Goal: Transaction & Acquisition: Purchase product/service

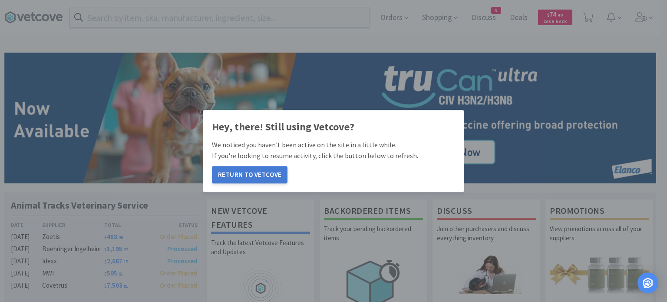
click at [237, 172] on button "Return to Vetcove" at bounding box center [250, 174] width 76 height 17
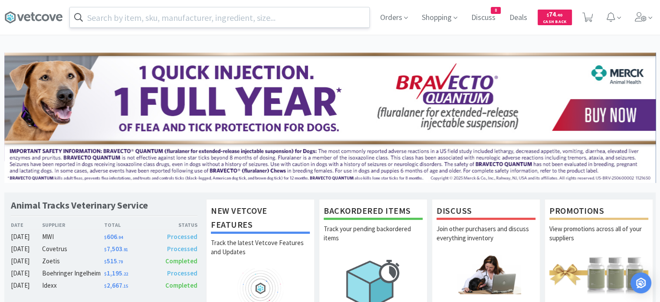
click at [234, 24] on input "text" at bounding box center [220, 17] width 300 height 20
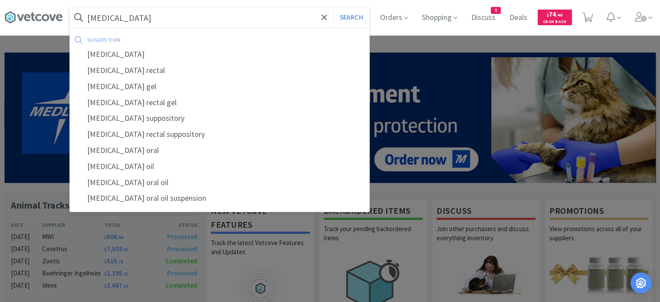
type input "[MEDICAL_DATA]"
click at [333, 7] on button "Search" at bounding box center [351, 17] width 36 height 20
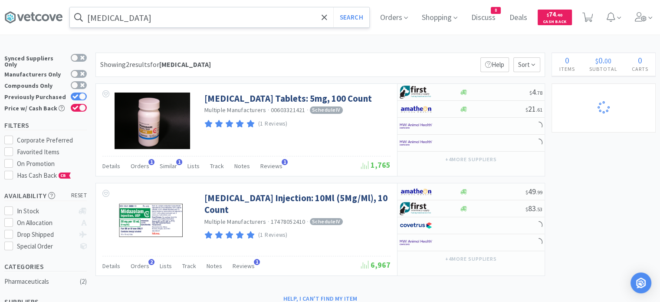
select select "1"
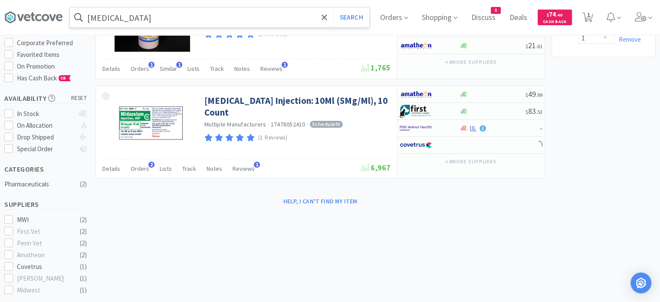
select select "1"
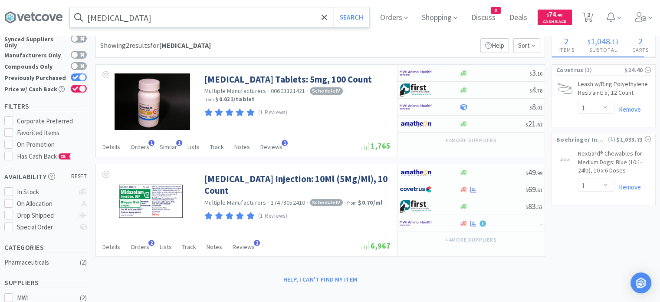
scroll to position [30, 0]
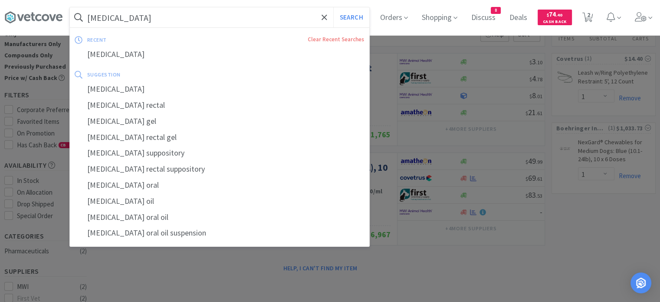
click at [234, 24] on input "[MEDICAL_DATA]" at bounding box center [220, 17] width 300 height 20
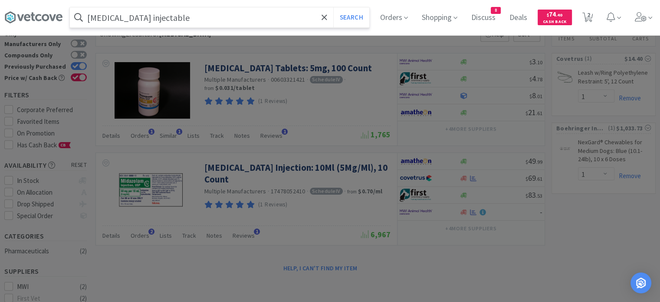
type input "[MEDICAL_DATA] injectable"
click at [333, 7] on button "Search" at bounding box center [351, 17] width 36 height 20
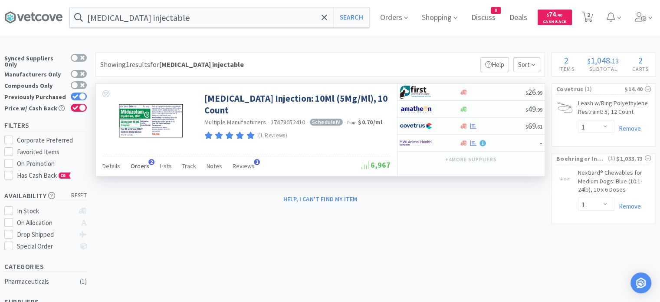
click at [135, 165] on span "Orders" at bounding box center [140, 166] width 19 height 8
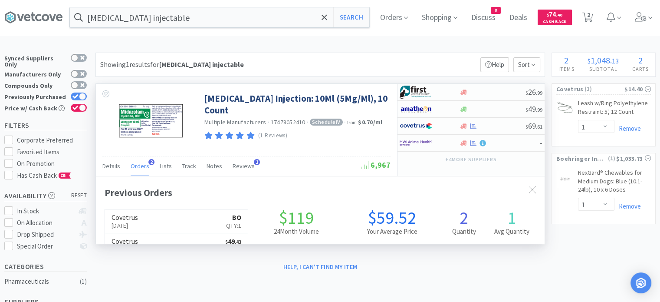
scroll to position [222, 449]
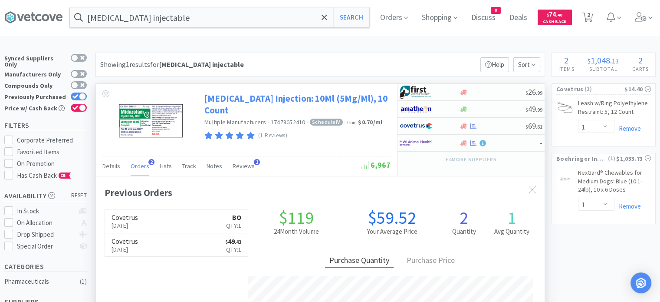
click at [258, 98] on link "[MEDICAL_DATA] Injection: 10Ml (5Mg/Ml), 10 Count" at bounding box center [296, 104] width 184 height 24
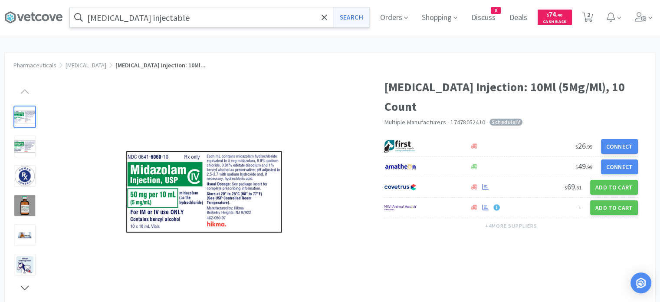
click at [352, 19] on button "Search" at bounding box center [351, 17] width 36 height 20
select select "1"
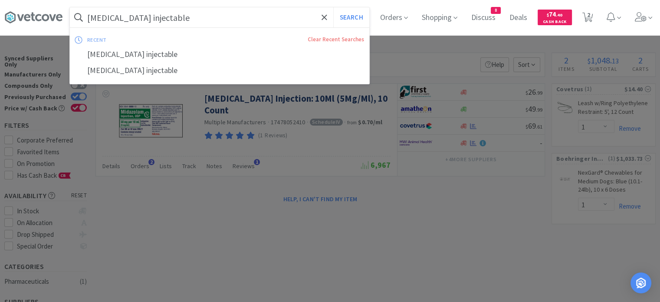
click at [202, 20] on input "[MEDICAL_DATA] injectable" at bounding box center [220, 17] width 300 height 20
paste input "035338"
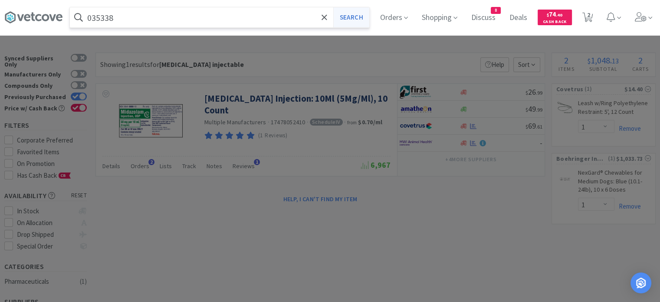
click at [351, 16] on button "Search" at bounding box center [351, 17] width 36 height 20
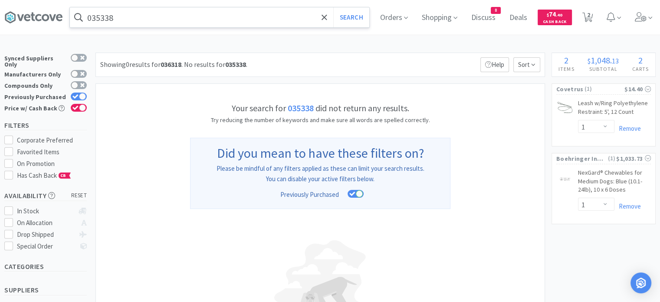
click at [200, 25] on input "035338" at bounding box center [220, 17] width 300 height 20
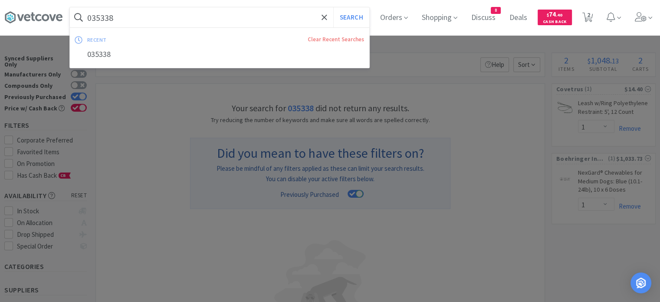
paste input "OMEGA 3+ TWISTS CAT/SM K9 60CT PVL"
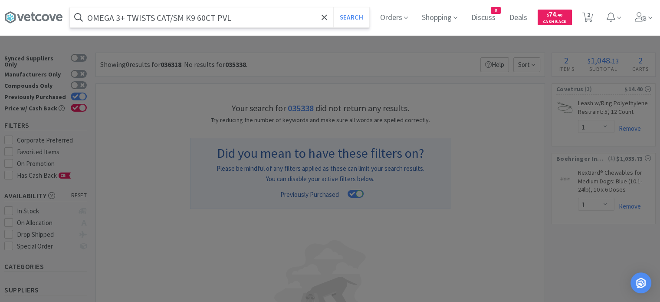
click at [333, 7] on button "Search" at bounding box center [351, 17] width 36 height 20
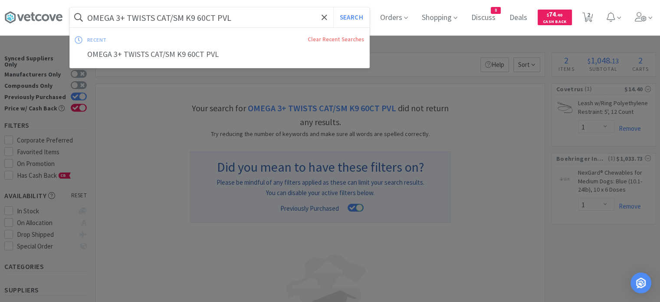
click at [210, 22] on input "OMEGA 3+ TWISTS CAT/SM K9 60CT PVL" at bounding box center [220, 17] width 300 height 20
click at [237, 14] on input "OMEGA 3+ TWISTS CAT/SM K9 60CT PVL" at bounding box center [220, 17] width 300 height 20
click at [333, 7] on button "Search" at bounding box center [351, 17] width 36 height 20
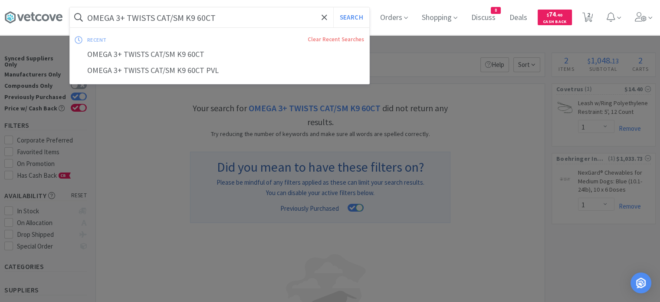
click at [233, 14] on input "OMEGA 3+ TWISTS CAT/SM K9 60CT" at bounding box center [220, 17] width 300 height 20
paste input "129494"
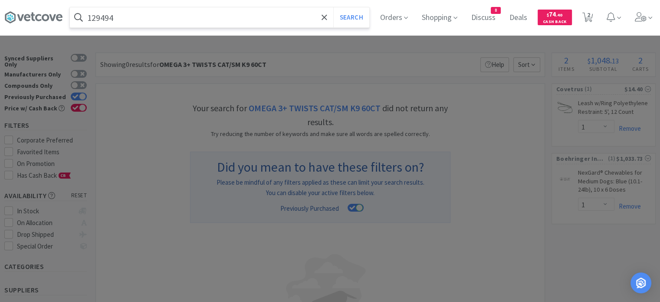
type input "129494"
click at [333, 7] on button "Search" at bounding box center [351, 17] width 36 height 20
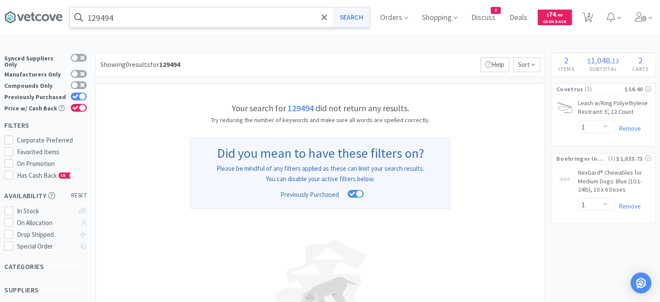
click at [354, 15] on button "Search" at bounding box center [351, 17] width 36 height 20
click at [327, 19] on icon at bounding box center [324, 16] width 5 height 5
click at [590, 21] on span "2" at bounding box center [588, 14] width 3 height 35
select select "1"
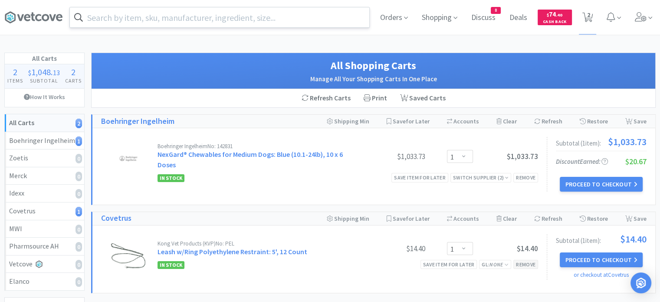
click at [529, 264] on div "Remove" at bounding box center [526, 264] width 25 height 9
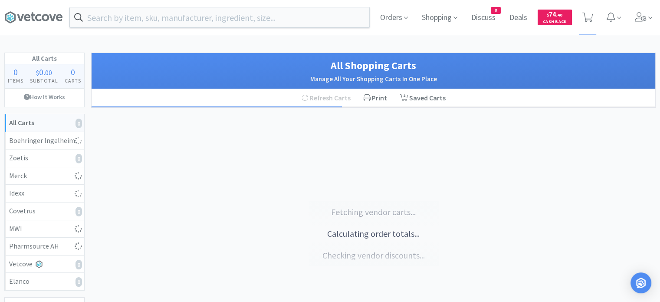
select select "1"
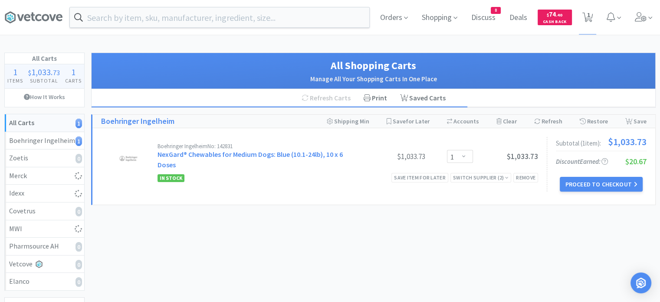
select select "1"
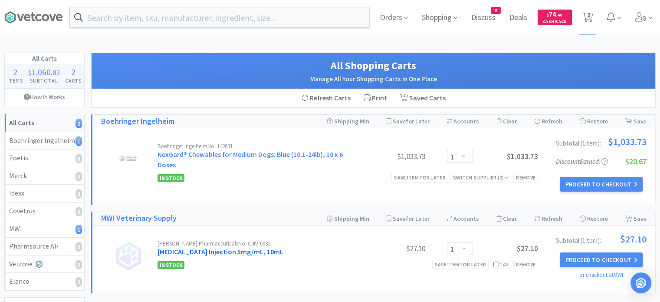
click at [214, 250] on link "Midazolam Injection 5mg/mL, 10mL" at bounding box center [221, 251] width 126 height 9
